Goal: Information Seeking & Learning: Find specific fact

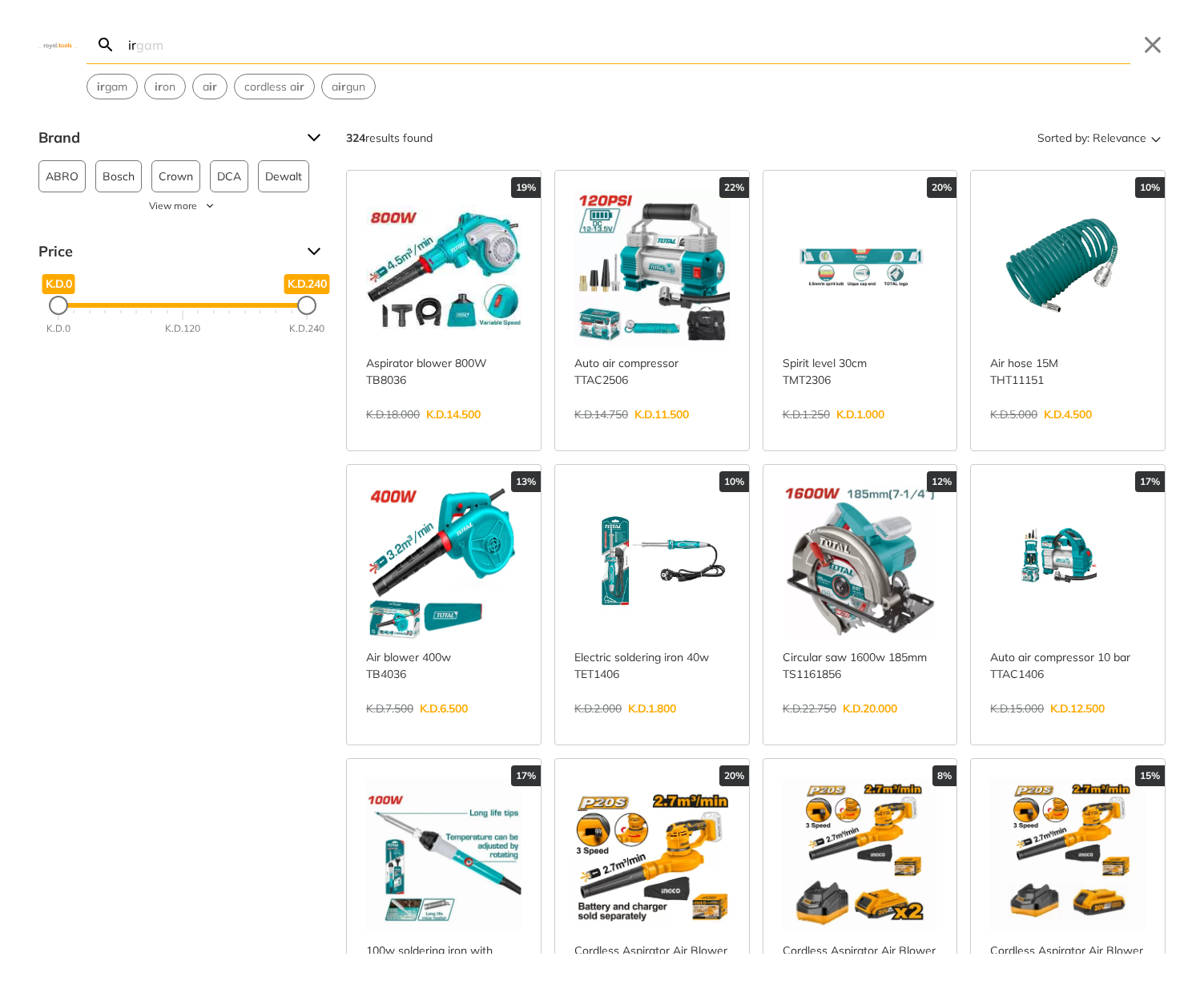
type input "ir"
click at [695, 431] on link "View more →" at bounding box center [652, 431] width 156 height 0
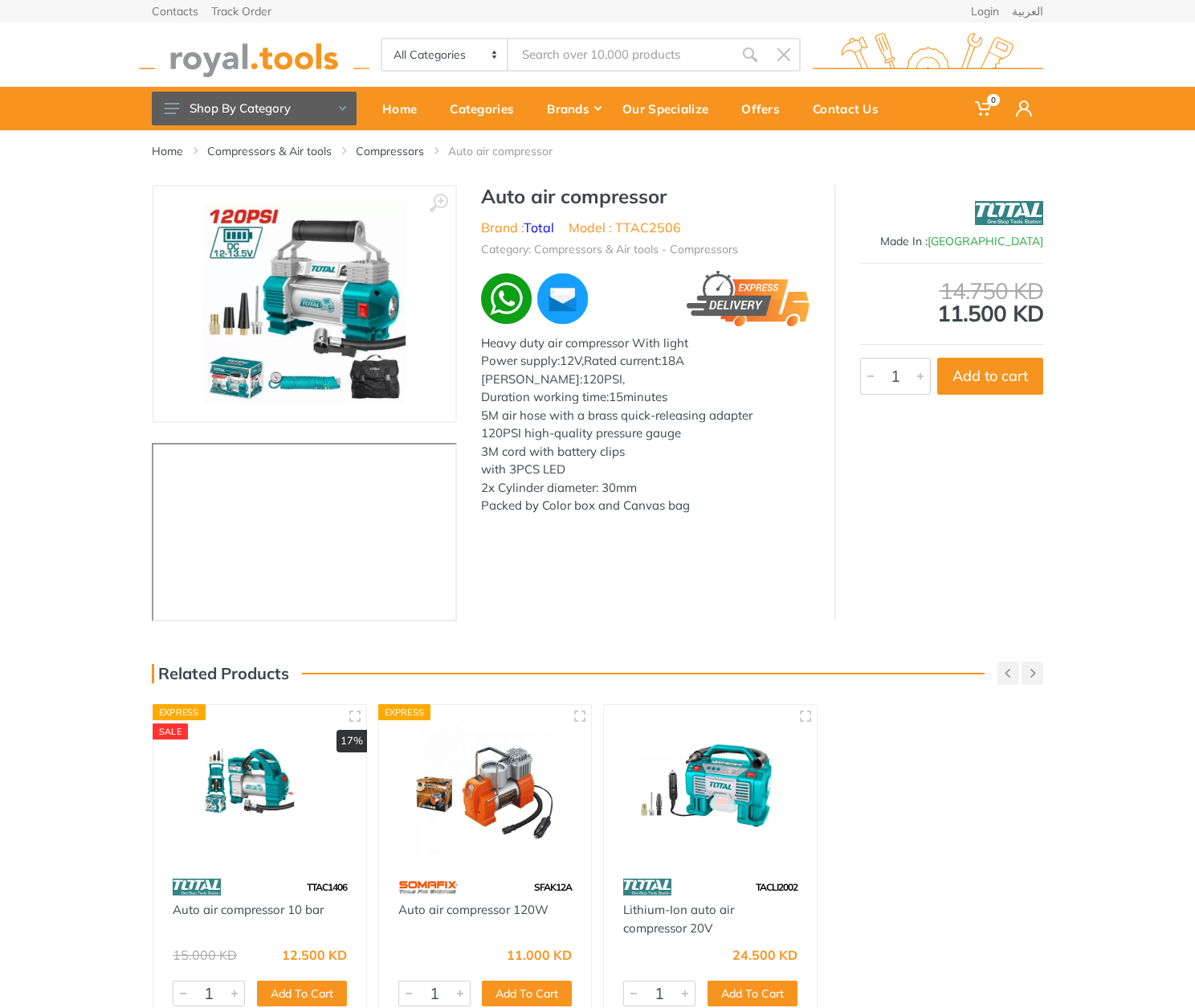
type input "ir"
click at [673, 466] on div "with 3PCS LED" at bounding box center [645, 469] width 330 height 18
click at [647, 223] on li "Model : TTAC2506" at bounding box center [624, 226] width 112 height 19
copy li "TTAC2506"
